Goal: Navigation & Orientation: Find specific page/section

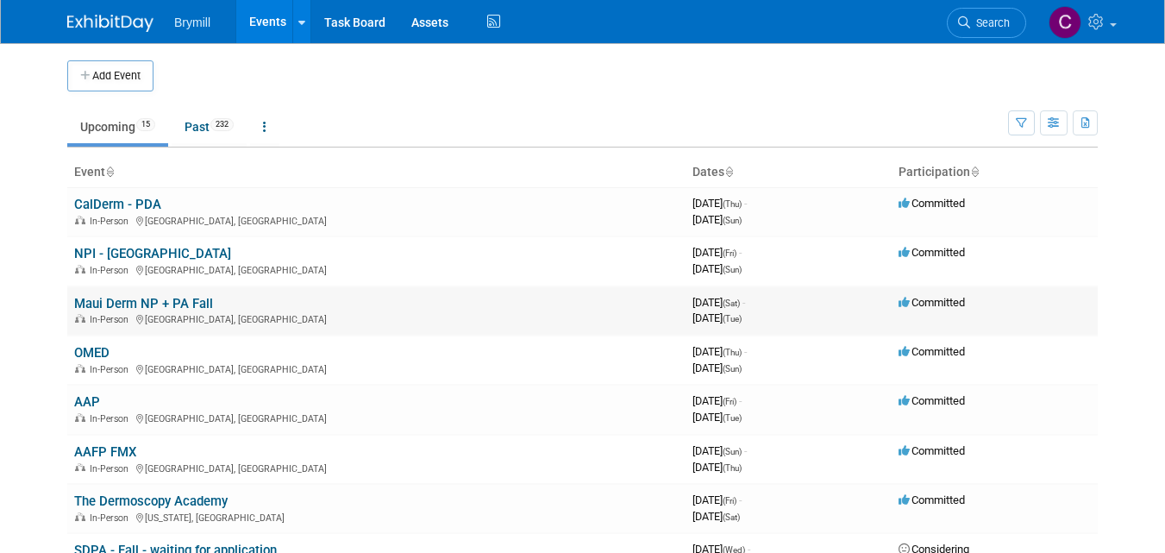
click at [155, 303] on link "Maui Derm NP + PA Fall" at bounding box center [143, 304] width 139 height 16
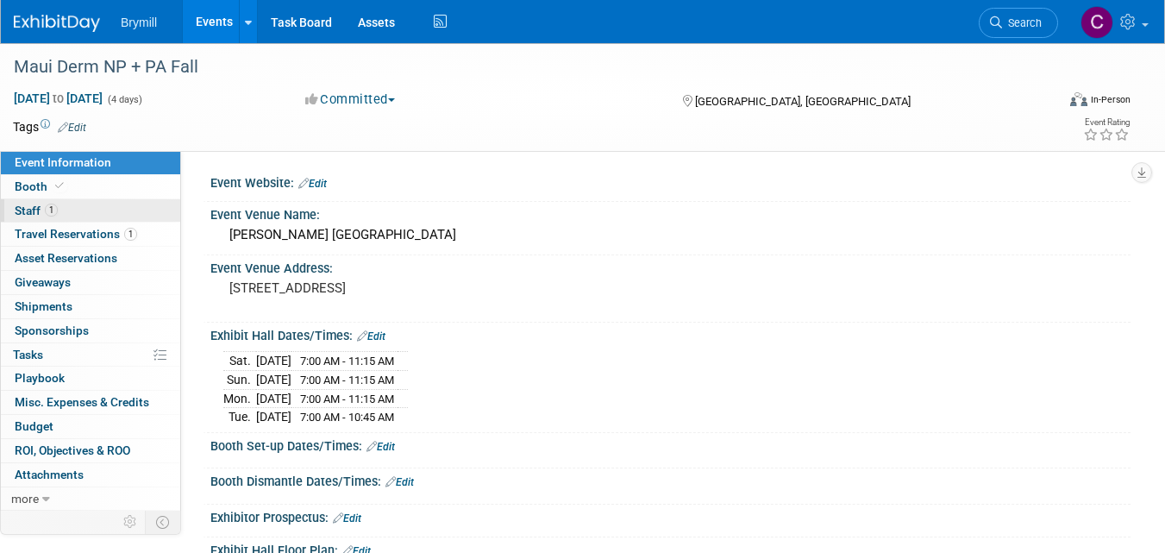
click at [22, 212] on span "Staff 1" at bounding box center [36, 210] width 43 height 14
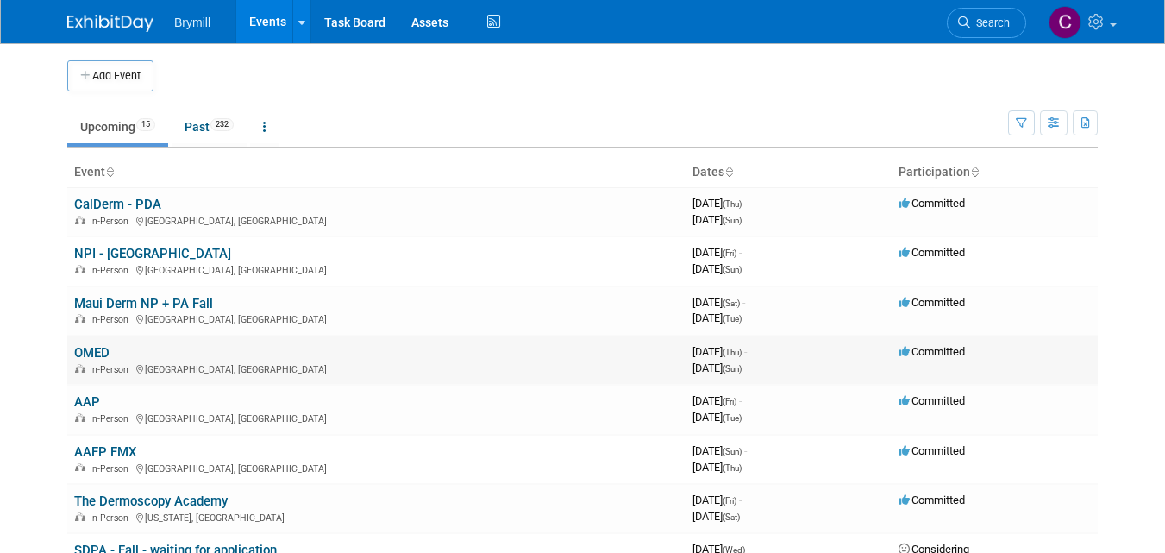
click at [94, 353] on link "OMED" at bounding box center [91, 353] width 35 height 16
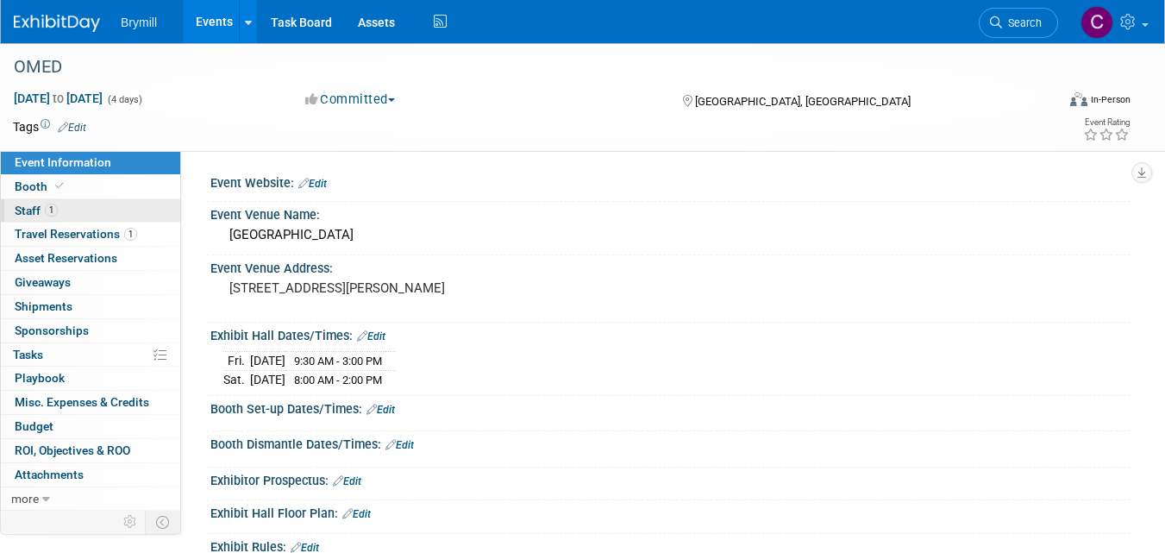
click at [28, 210] on span "Staff 1" at bounding box center [36, 210] width 43 height 14
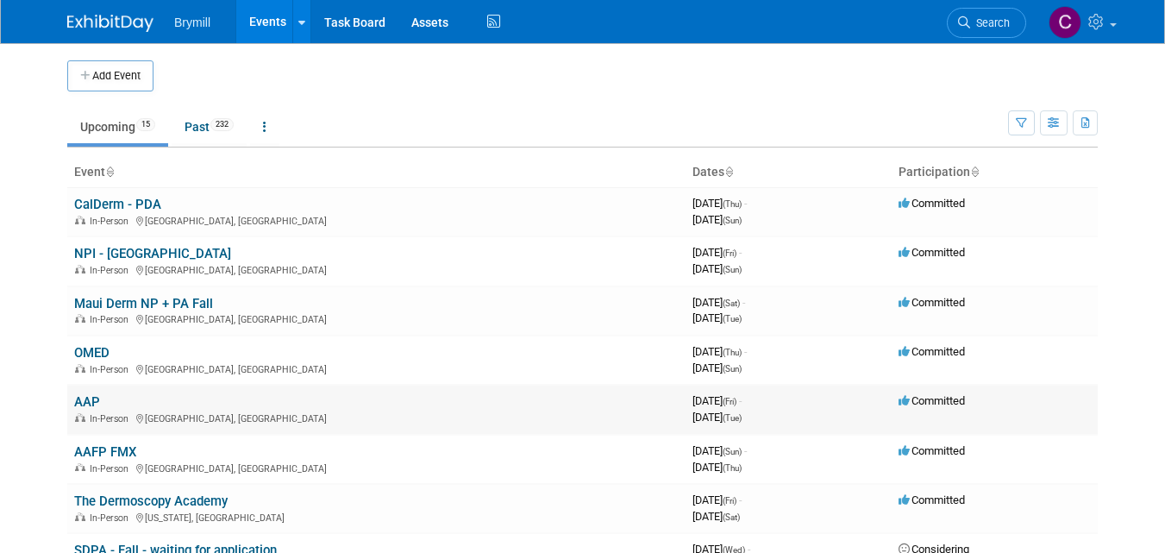
click at [84, 401] on link "AAP" at bounding box center [87, 402] width 26 height 16
click at [117, 454] on link "AAFP FMX" at bounding box center [105, 452] width 62 height 16
click at [128, 497] on link "The Dermoscopy Academy" at bounding box center [150, 501] width 153 height 16
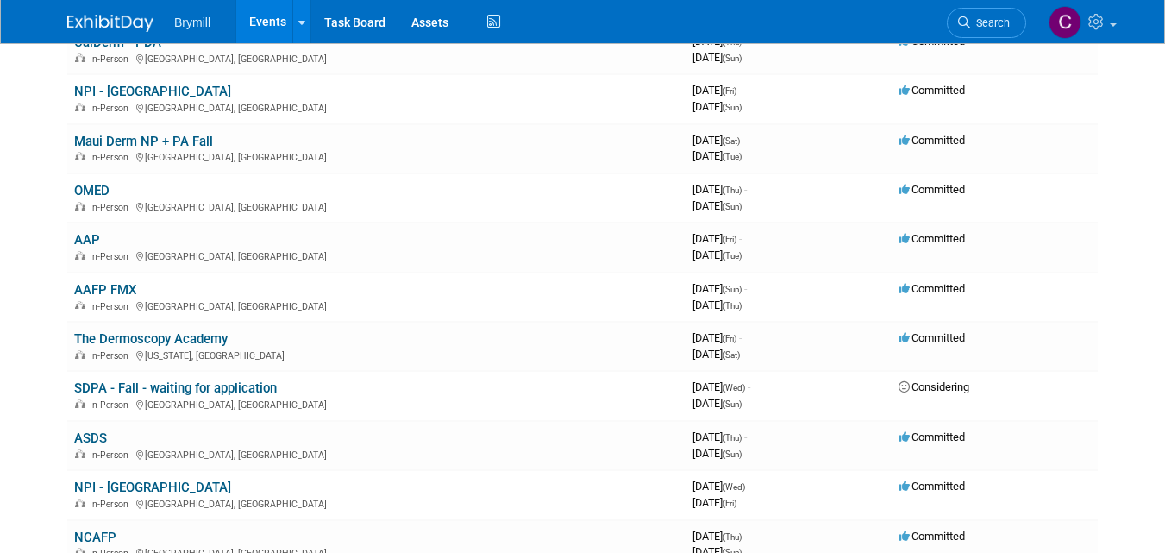
scroll to position [172, 0]
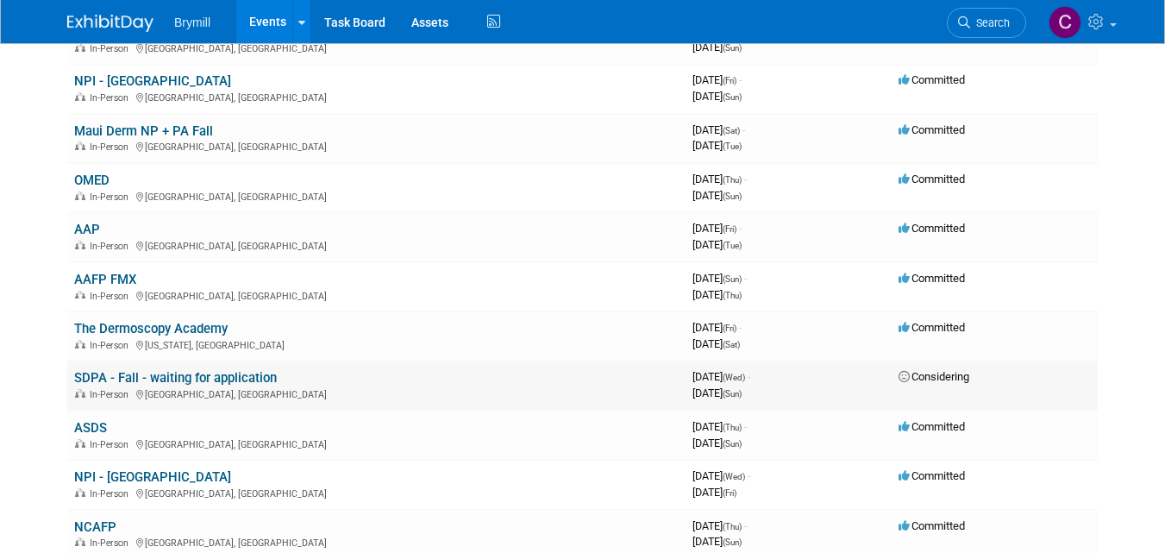
click at [150, 378] on link "SDPA - Fall - waiting for application" at bounding box center [175, 378] width 203 height 16
click at [87, 428] on link "ASDS" at bounding box center [90, 428] width 33 height 16
click at [122, 534] on div "In-Person Asheville, NC" at bounding box center [376, 541] width 604 height 14
click at [91, 528] on link "NCAFP" at bounding box center [95, 527] width 42 height 16
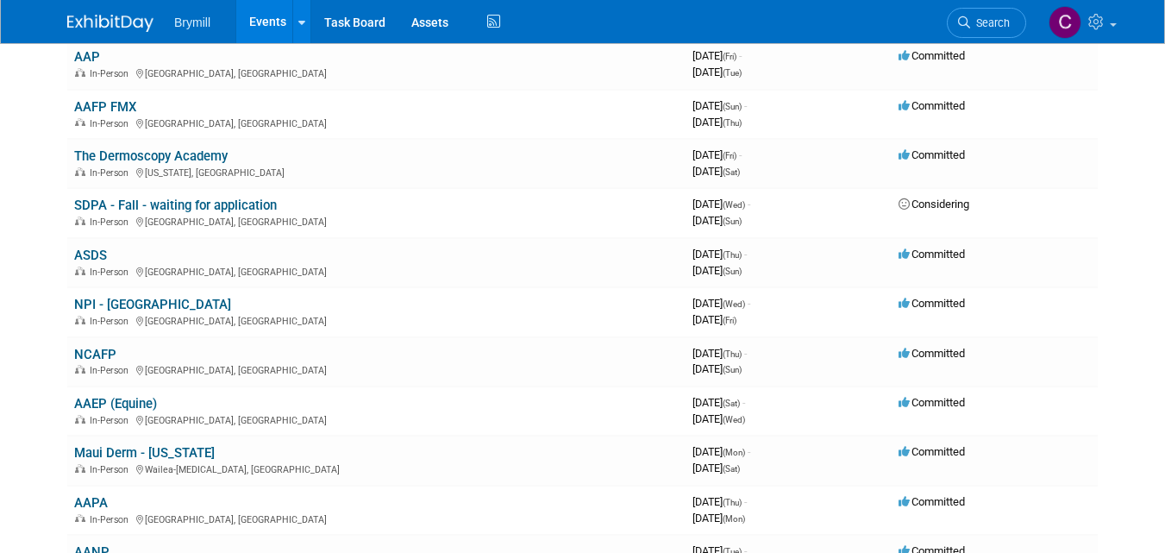
scroll to position [379, 0]
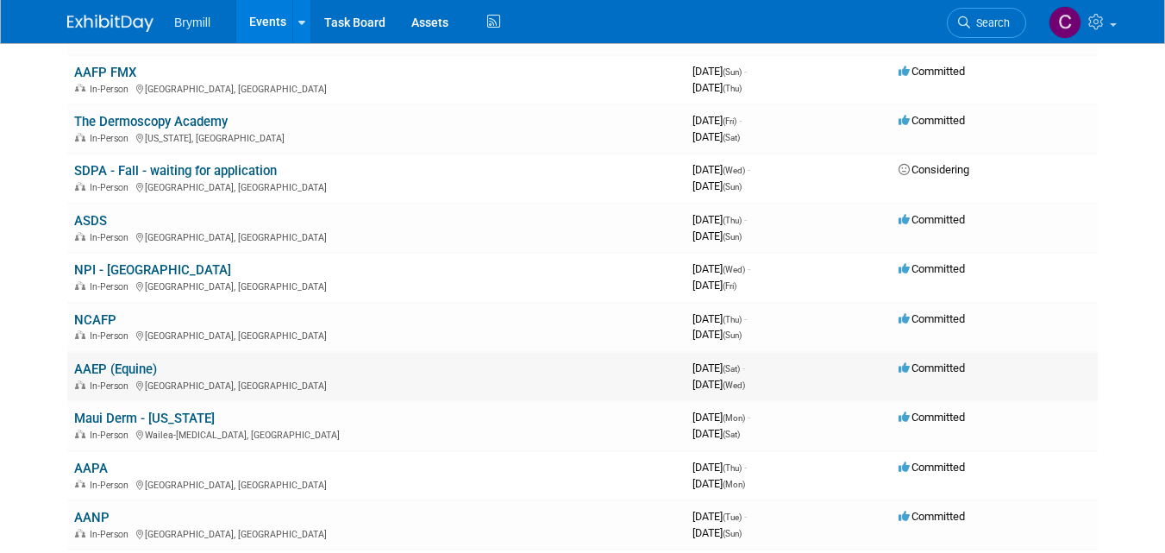
click at [107, 369] on link "AAEP (Equine)" at bounding box center [115, 369] width 83 height 16
click at [119, 419] on link "Maui Derm - [US_STATE]" at bounding box center [144, 418] width 141 height 16
click at [128, 416] on link "Maui Derm - [US_STATE]" at bounding box center [144, 418] width 141 height 16
click at [90, 470] on link "AAPA" at bounding box center [91, 468] width 34 height 16
click at [90, 516] on link "AANP" at bounding box center [91, 517] width 35 height 16
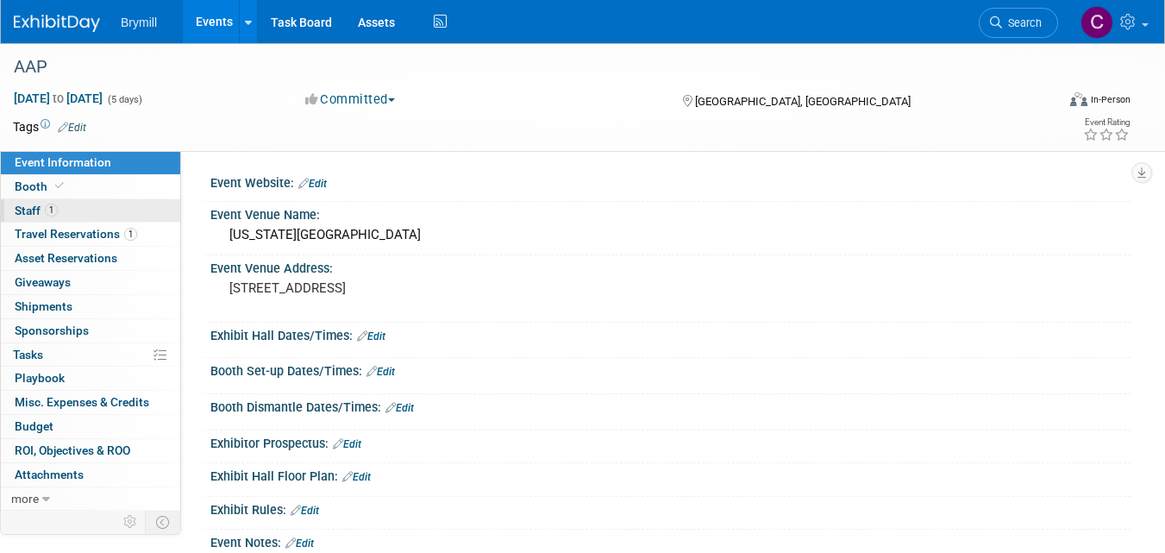
click at [21, 212] on span "Staff 1" at bounding box center [36, 210] width 43 height 14
click at [34, 211] on span "Staff 3" at bounding box center [36, 210] width 43 height 14
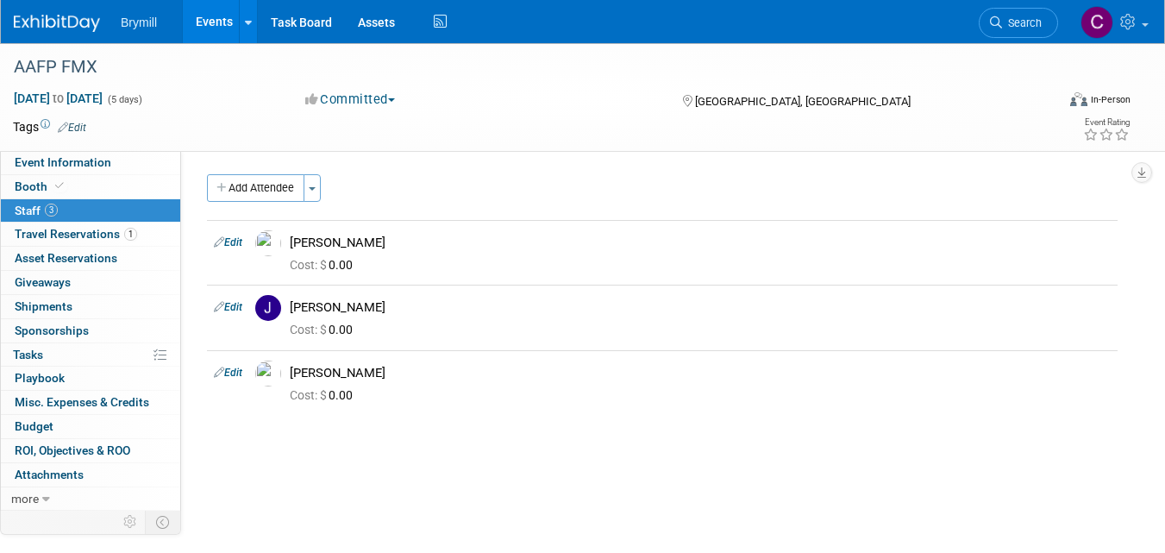
click at [34, 211] on span "Staff 3" at bounding box center [36, 210] width 43 height 14
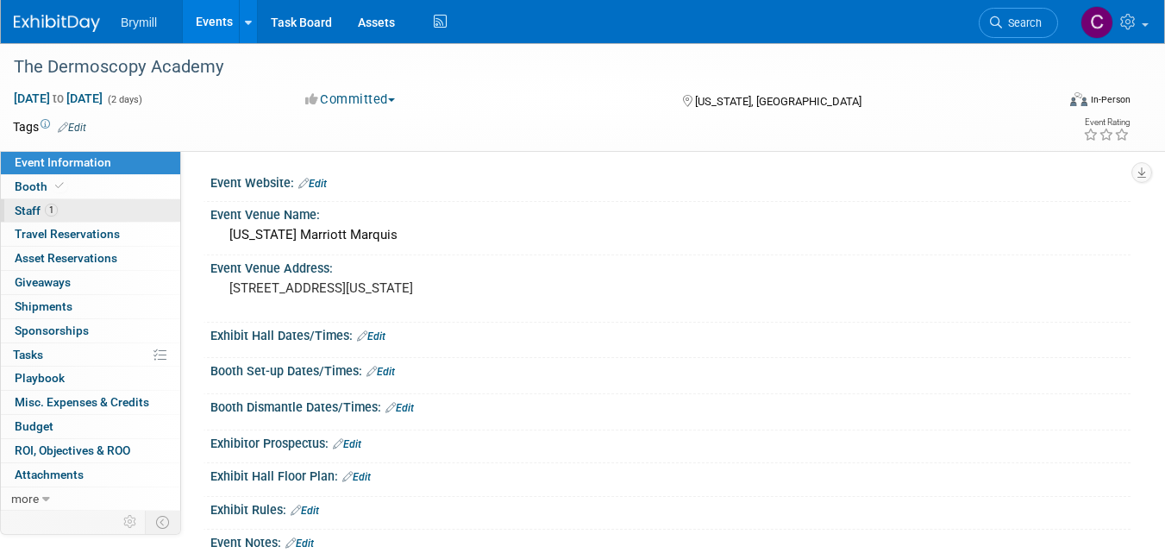
click at [31, 209] on span "Staff 1" at bounding box center [36, 210] width 43 height 14
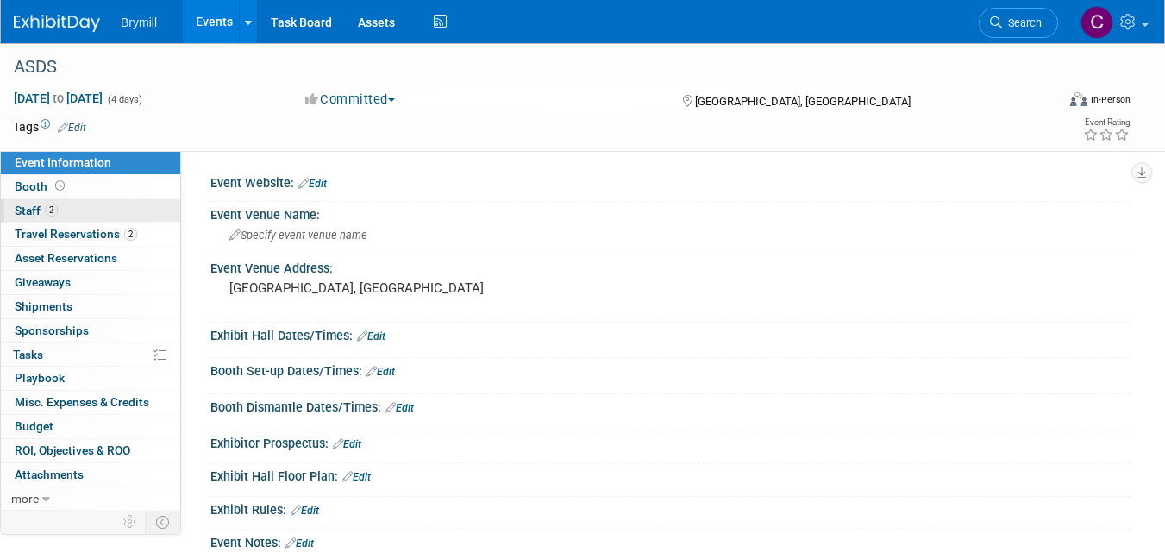
click at [32, 215] on span "Staff 2" at bounding box center [36, 210] width 43 height 14
click at [28, 212] on span "Staff 1" at bounding box center [36, 210] width 43 height 14
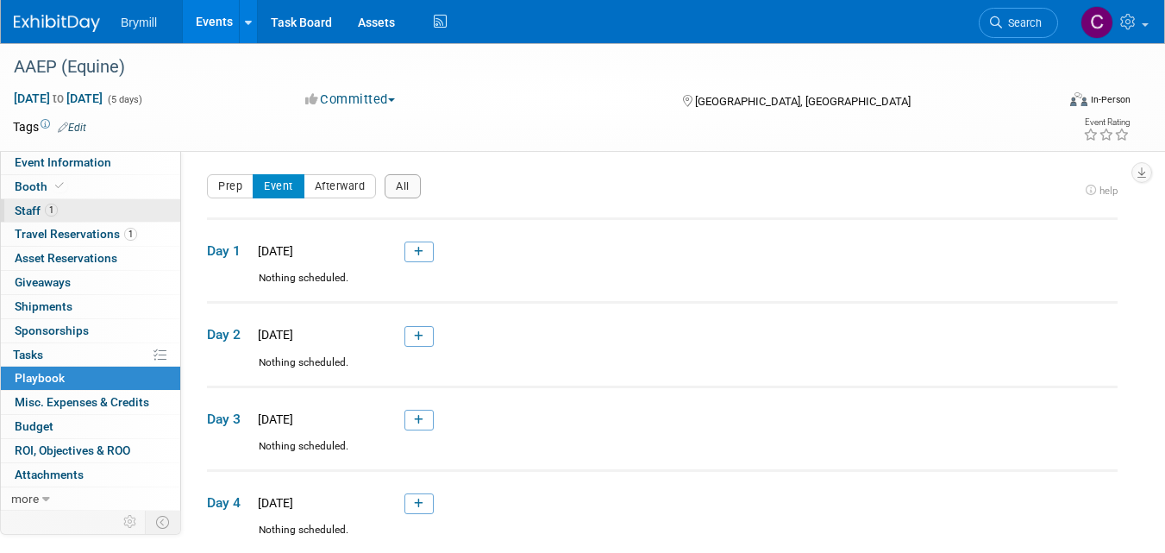
click at [34, 210] on span "Staff 1" at bounding box center [36, 210] width 43 height 14
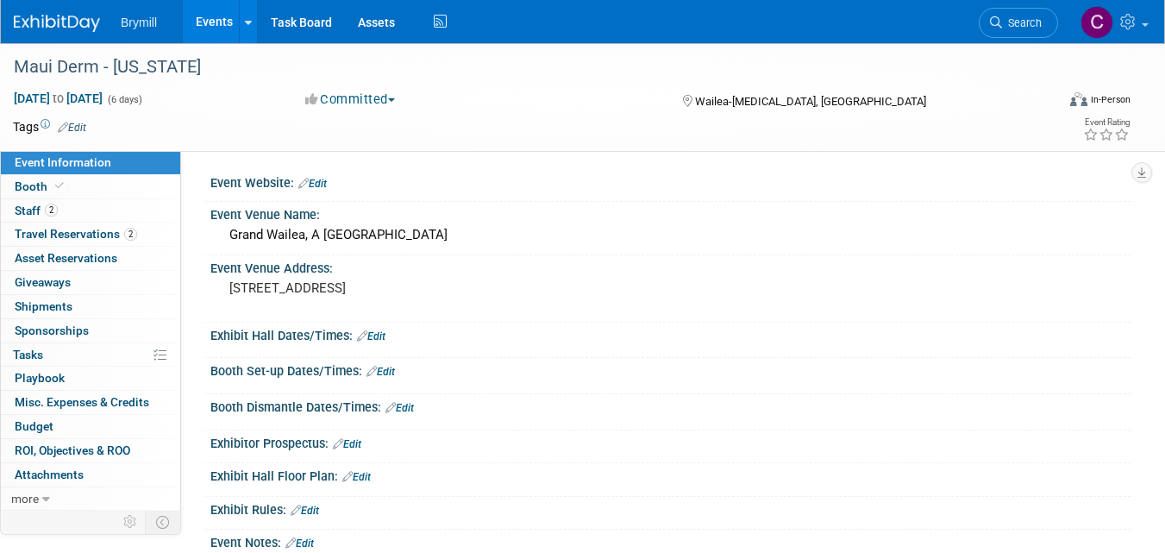
click at [119, 419] on link "Budget" at bounding box center [90, 426] width 179 height 23
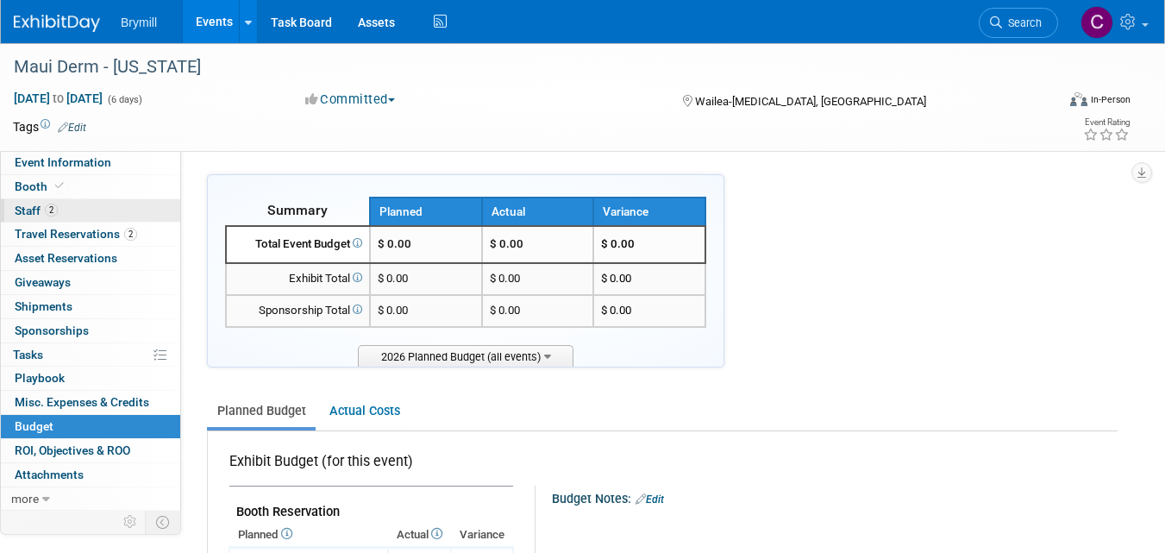
click at [32, 211] on span "Staff 2" at bounding box center [36, 210] width 43 height 14
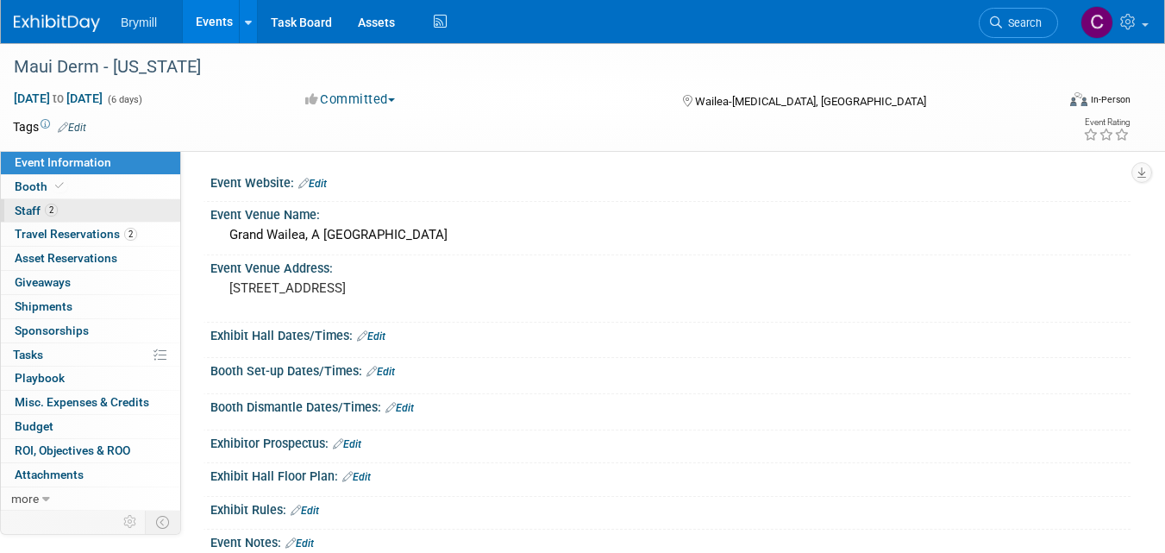
click at [27, 212] on span "Staff 2" at bounding box center [36, 210] width 43 height 14
